Goal: Book appointment/travel/reservation

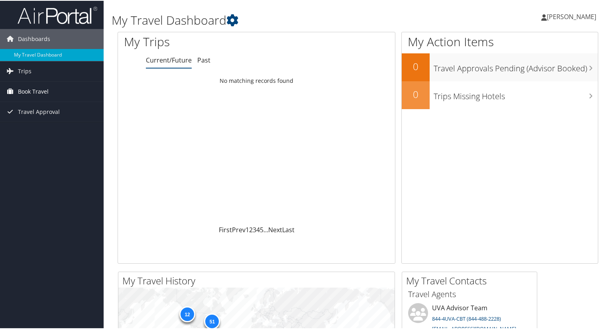
click at [39, 93] on span "Book Travel" at bounding box center [33, 91] width 31 height 20
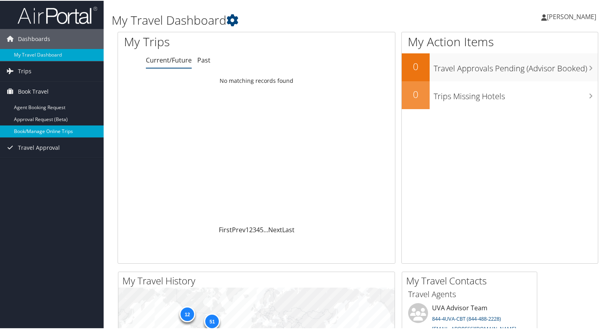
click at [35, 128] on link "Book/Manage Online Trips" at bounding box center [52, 131] width 104 height 12
